Goal: Task Accomplishment & Management: Manage account settings

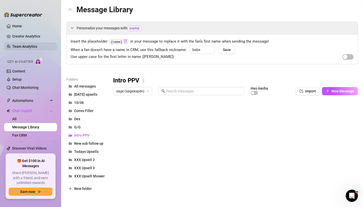
click at [36, 44] on link "Team Analytics" at bounding box center [24, 46] width 25 height 4
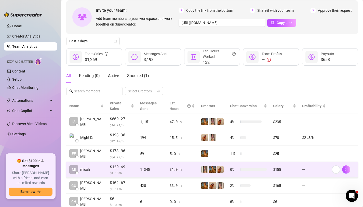
scroll to position [84, 0]
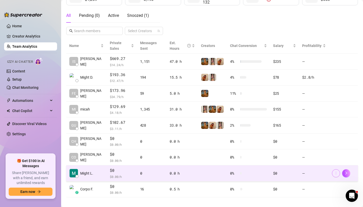
click at [333, 169] on button "button" at bounding box center [336, 173] width 8 height 8
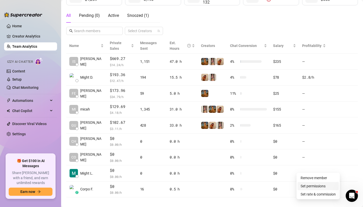
click at [311, 186] on link "Set permissions" at bounding box center [313, 186] width 25 height 4
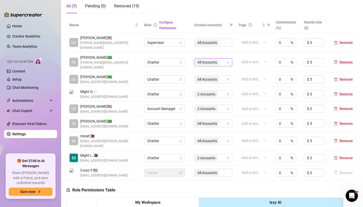
scroll to position [83, 0]
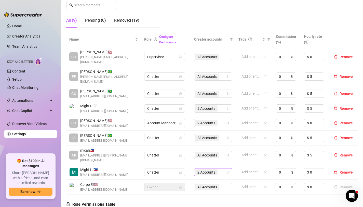
click at [216, 168] on div "2 Accounts" at bounding box center [213, 172] width 38 height 8
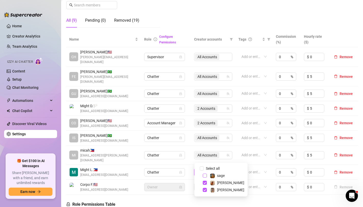
click at [205, 176] on span "Select tree node" at bounding box center [205, 175] width 4 height 4
checkbox input "true"
click at [191, 165] on td "All Accounts" at bounding box center [213, 172] width 44 height 15
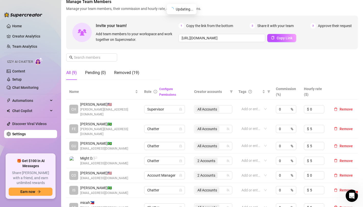
scroll to position [38, 0]
